Goal: Information Seeking & Learning: Find specific fact

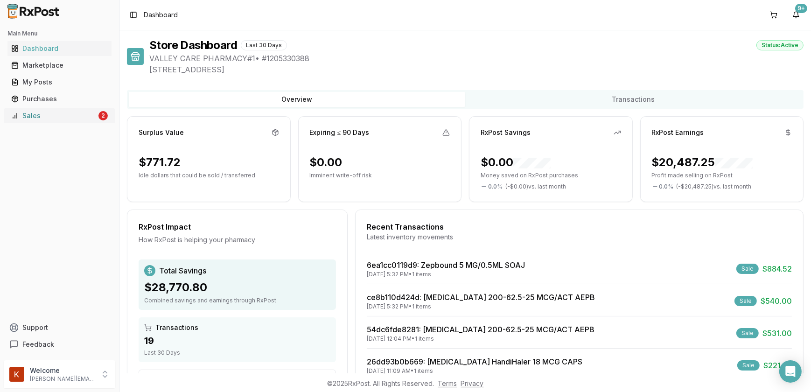
click at [92, 114] on div "Sales" at bounding box center [53, 115] width 85 height 9
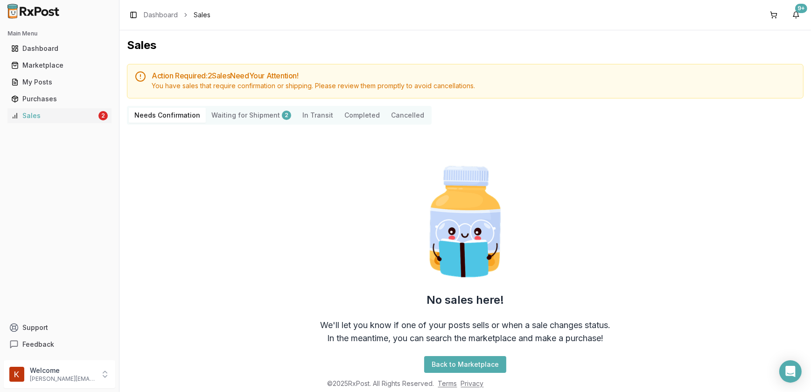
click at [233, 111] on Shipment "Waiting for Shipment 2" at bounding box center [251, 115] width 91 height 15
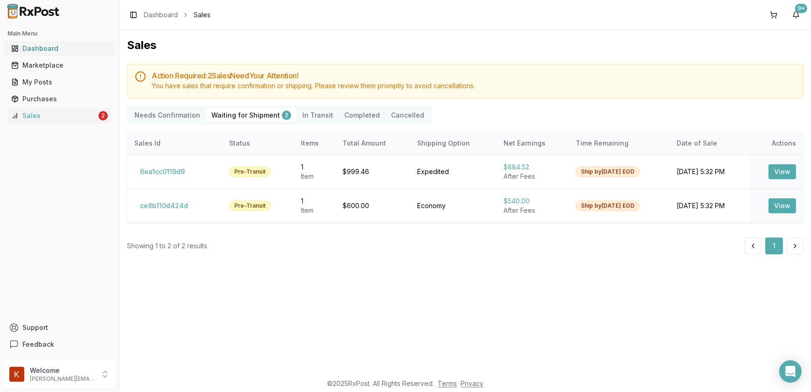
click at [44, 44] on div "Dashboard" at bounding box center [59, 48] width 97 height 9
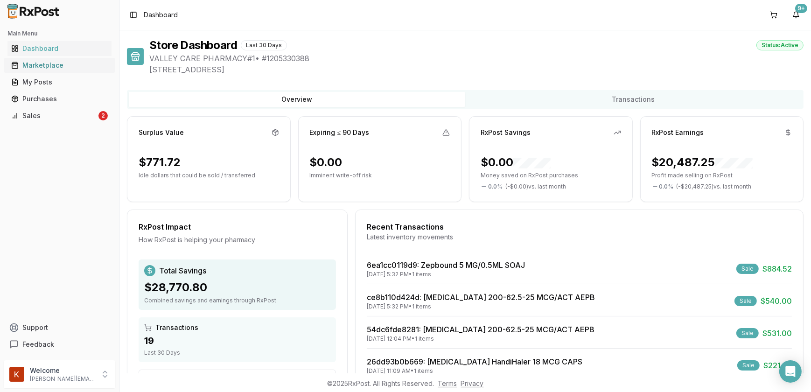
click at [38, 64] on div "Marketplace" at bounding box center [59, 65] width 97 height 9
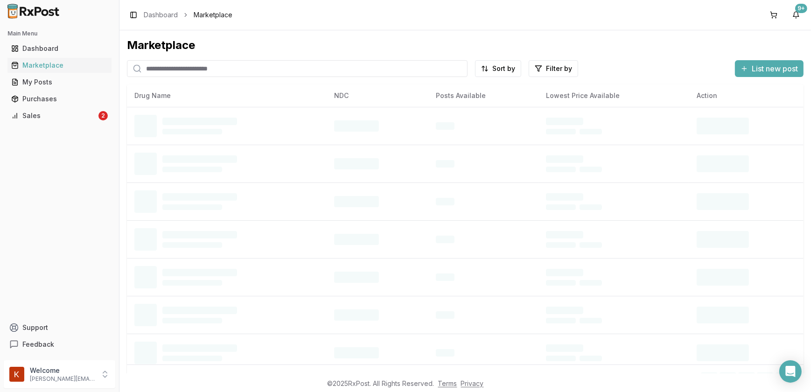
click at [196, 69] on input "search" at bounding box center [297, 68] width 340 height 17
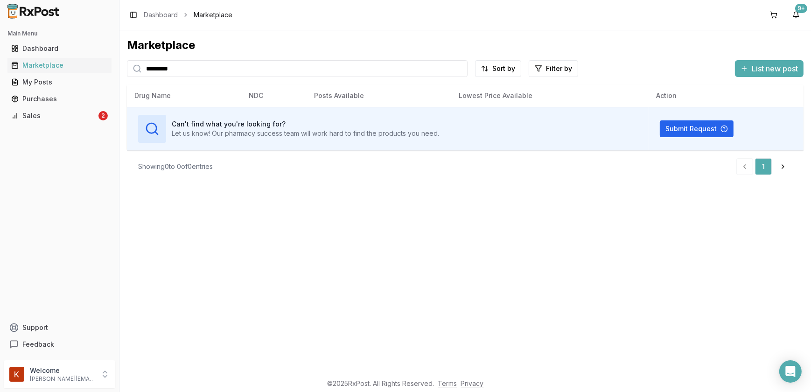
type input "*********"
